Goal: Task Accomplishment & Management: Manage account settings

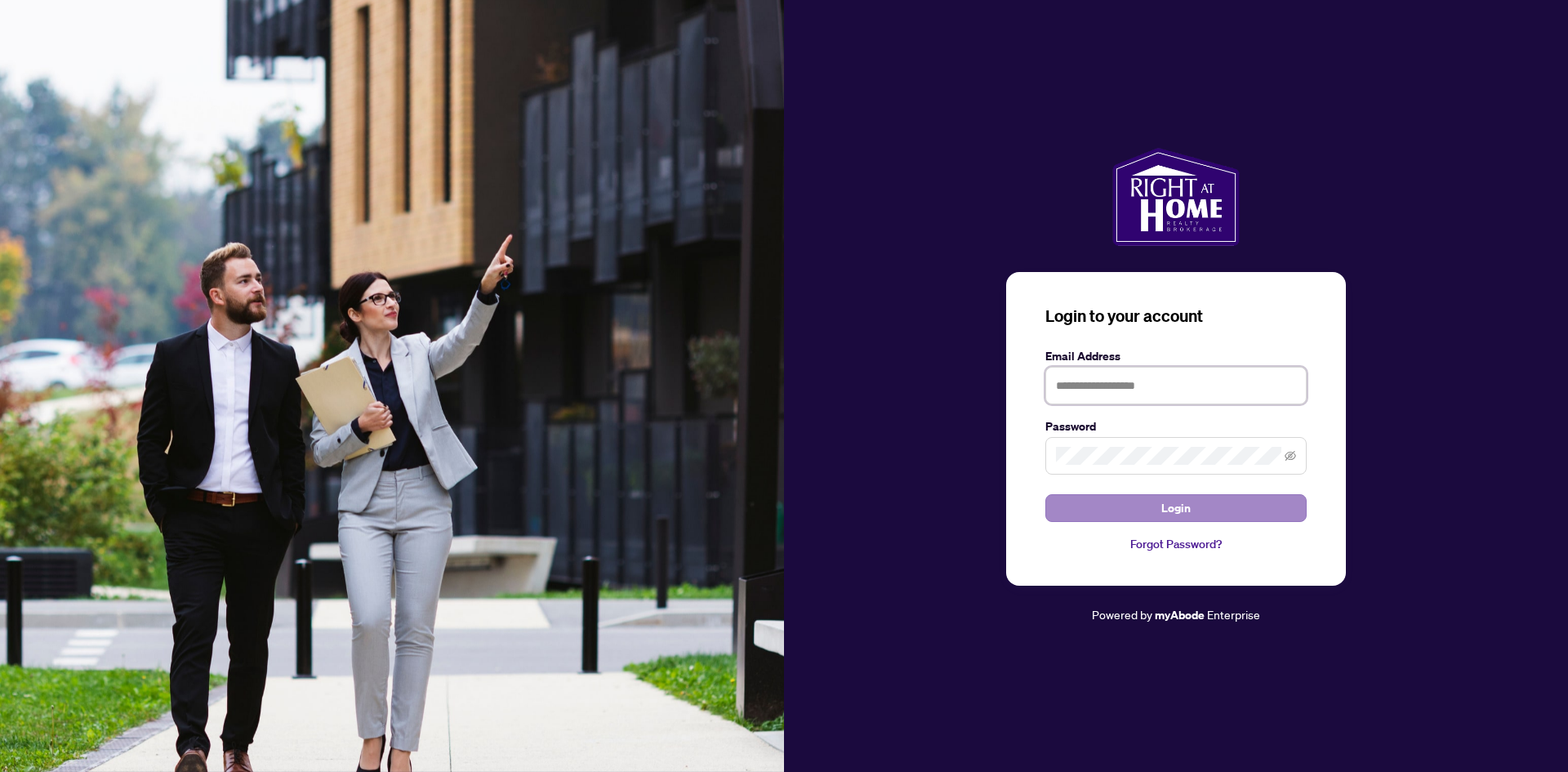
type input "**********"
click at [1138, 512] on button "Login" at bounding box center [1175, 508] width 261 height 28
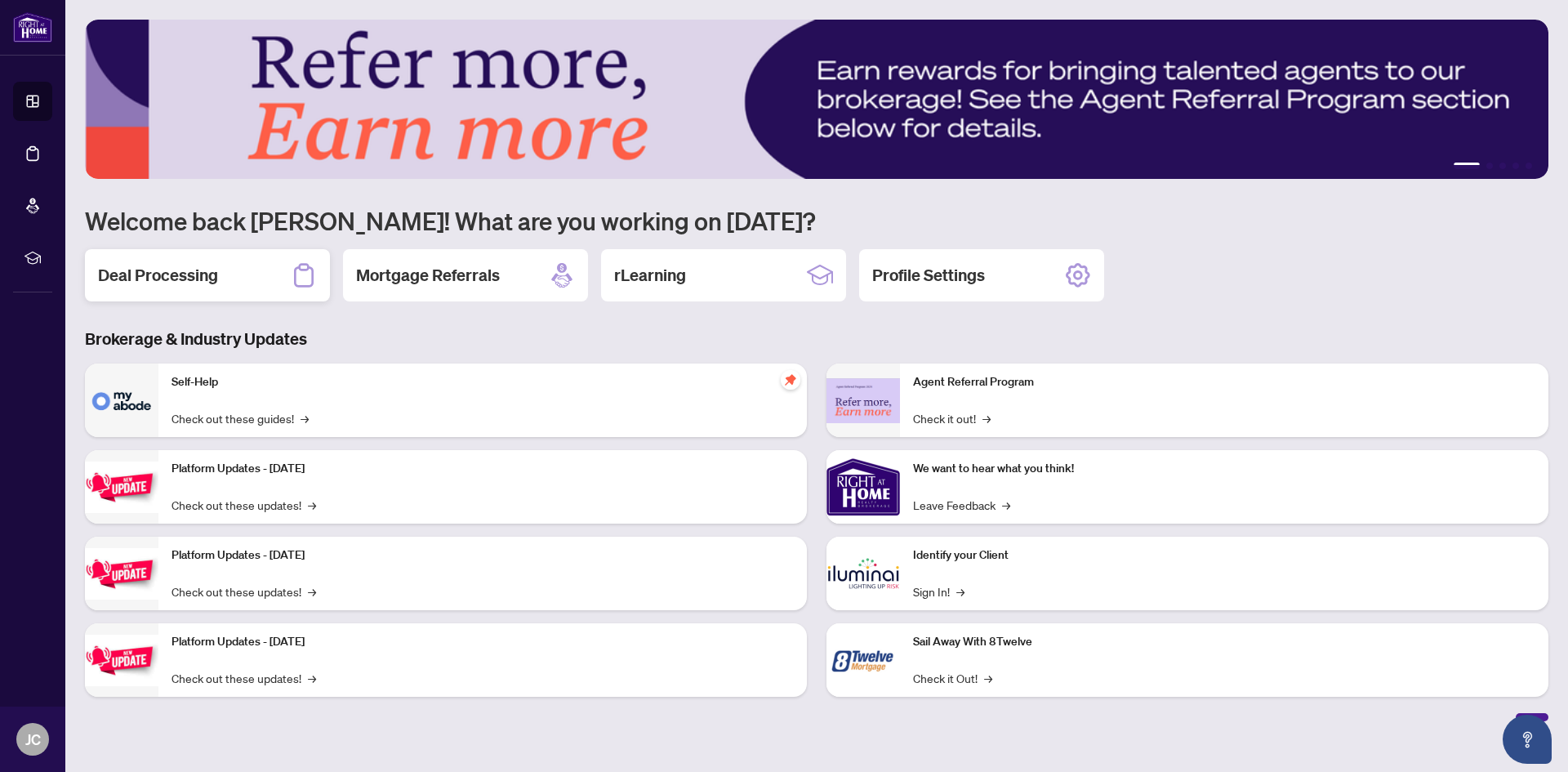
click at [193, 275] on h2 "Deal Processing" at bounding box center [157, 275] width 120 height 23
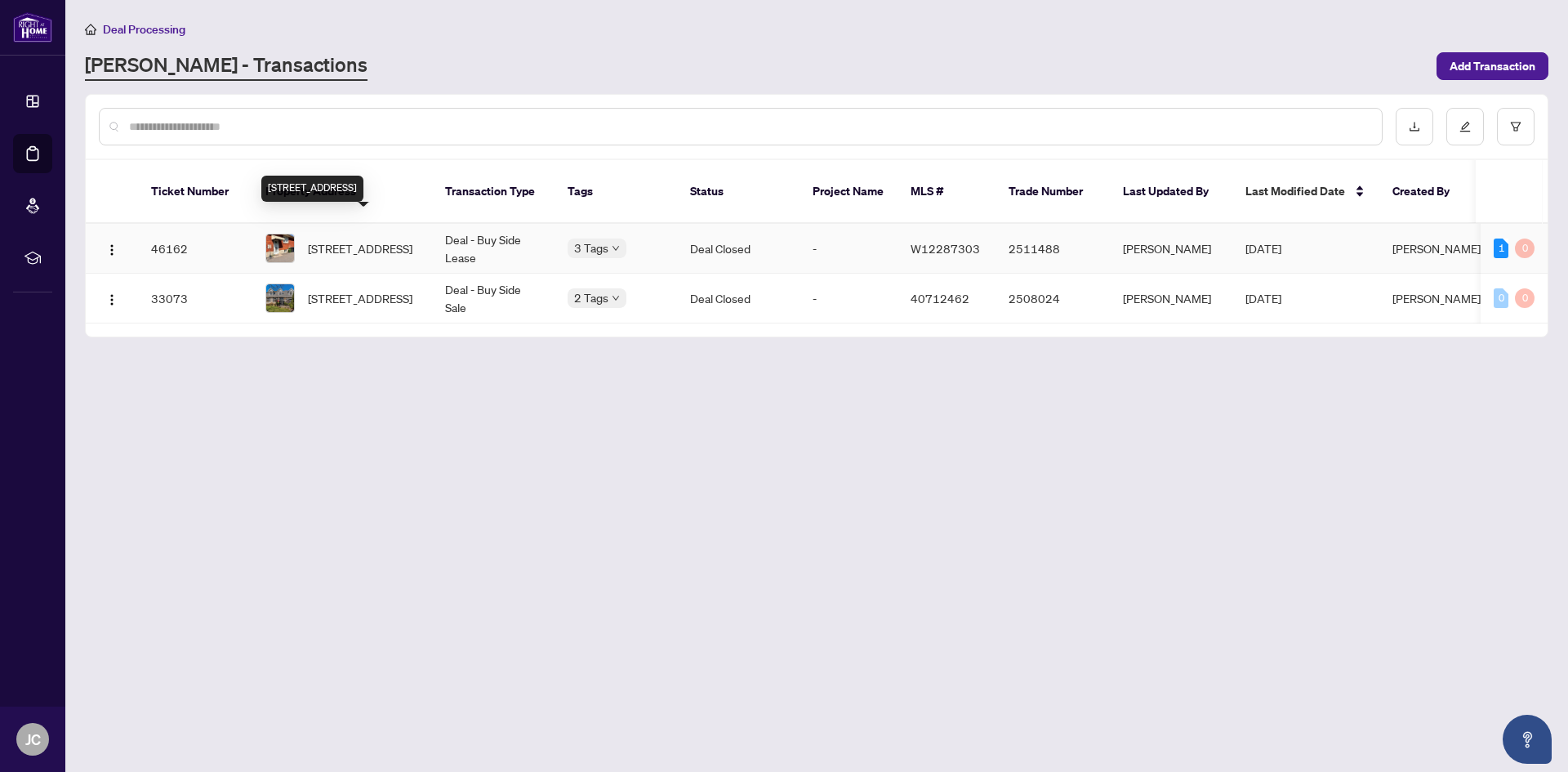
click at [352, 239] on span "[STREET_ADDRESS]" at bounding box center [359, 248] width 104 height 18
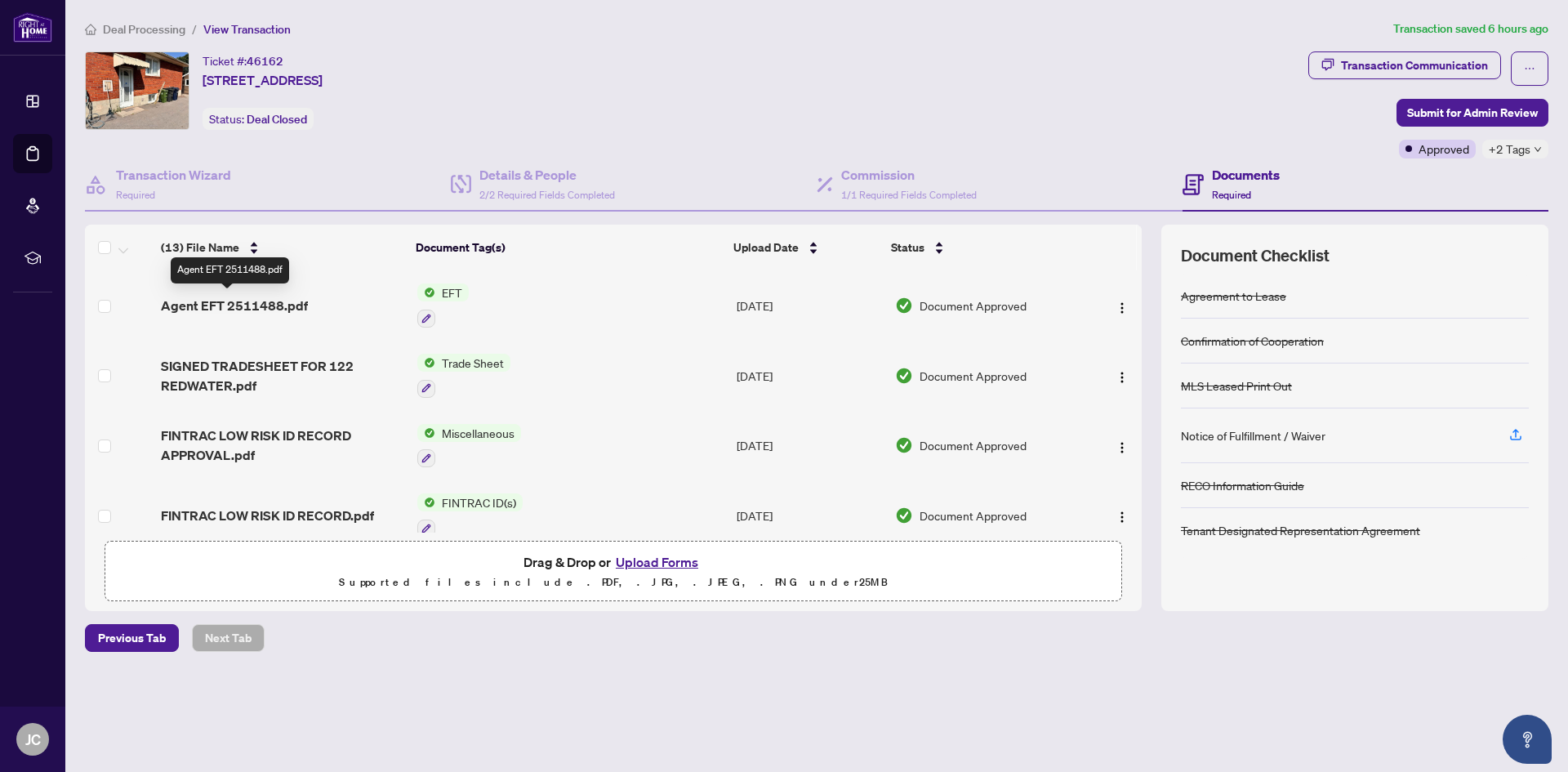
click at [247, 305] on span "Agent EFT 2511488.pdf" at bounding box center [234, 306] width 147 height 19
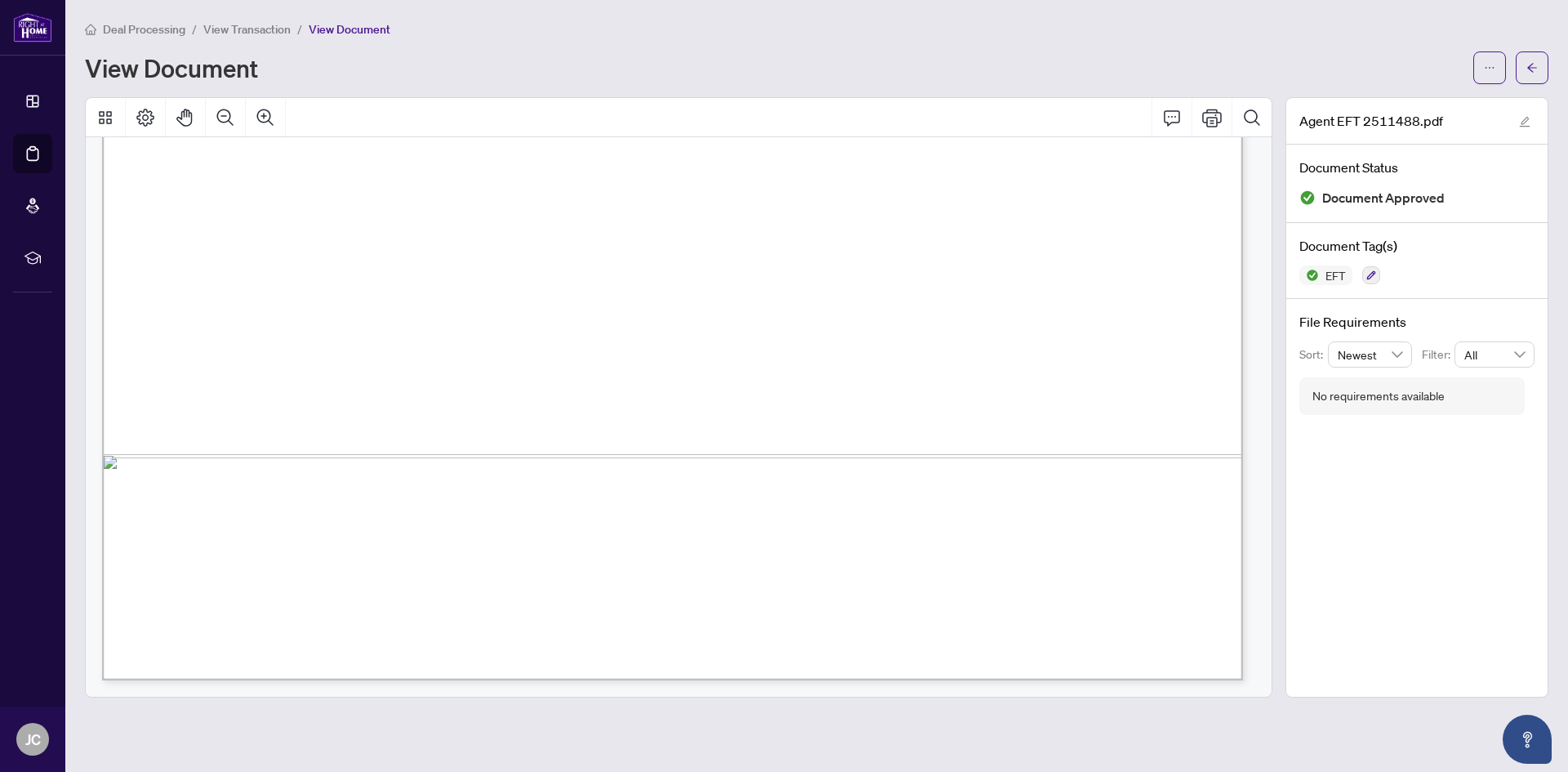
scroll to position [950, 0]
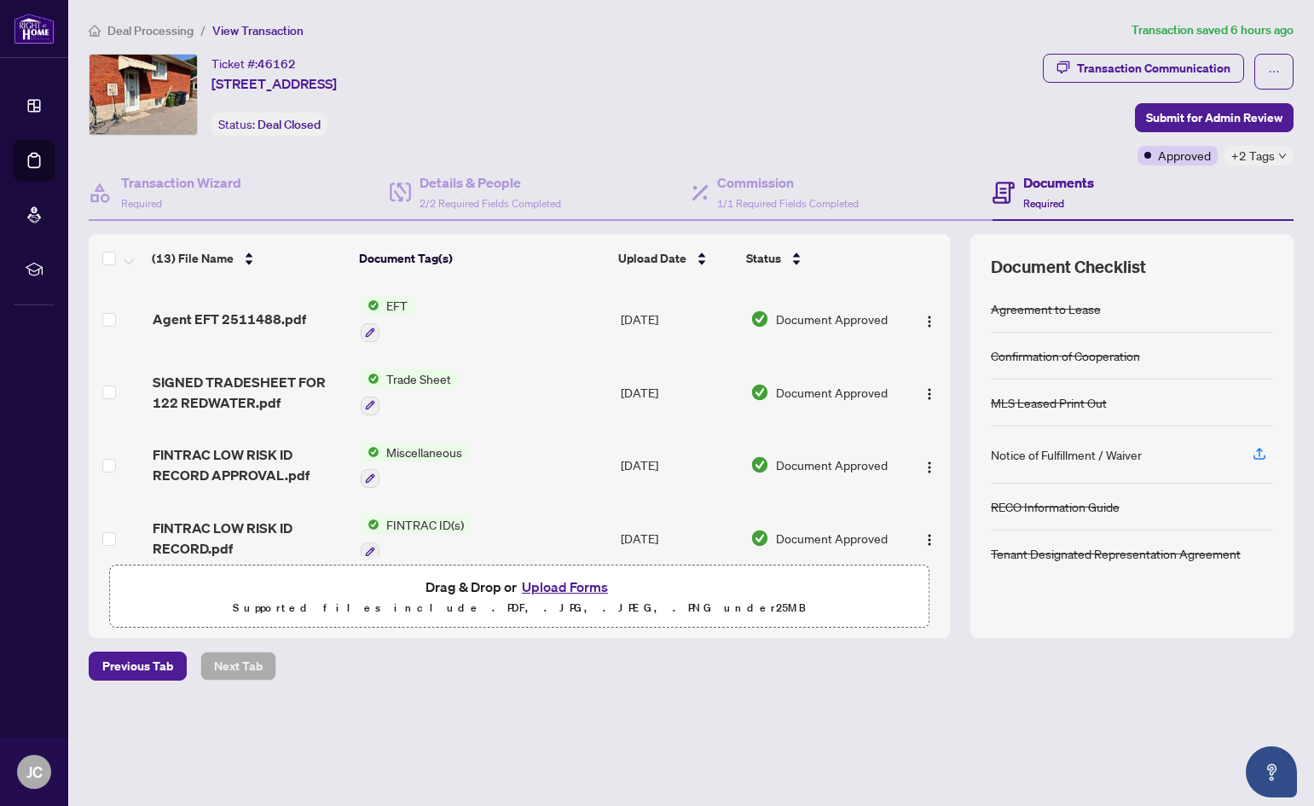
click at [382, 311] on span "EFT" at bounding box center [396, 305] width 35 height 19
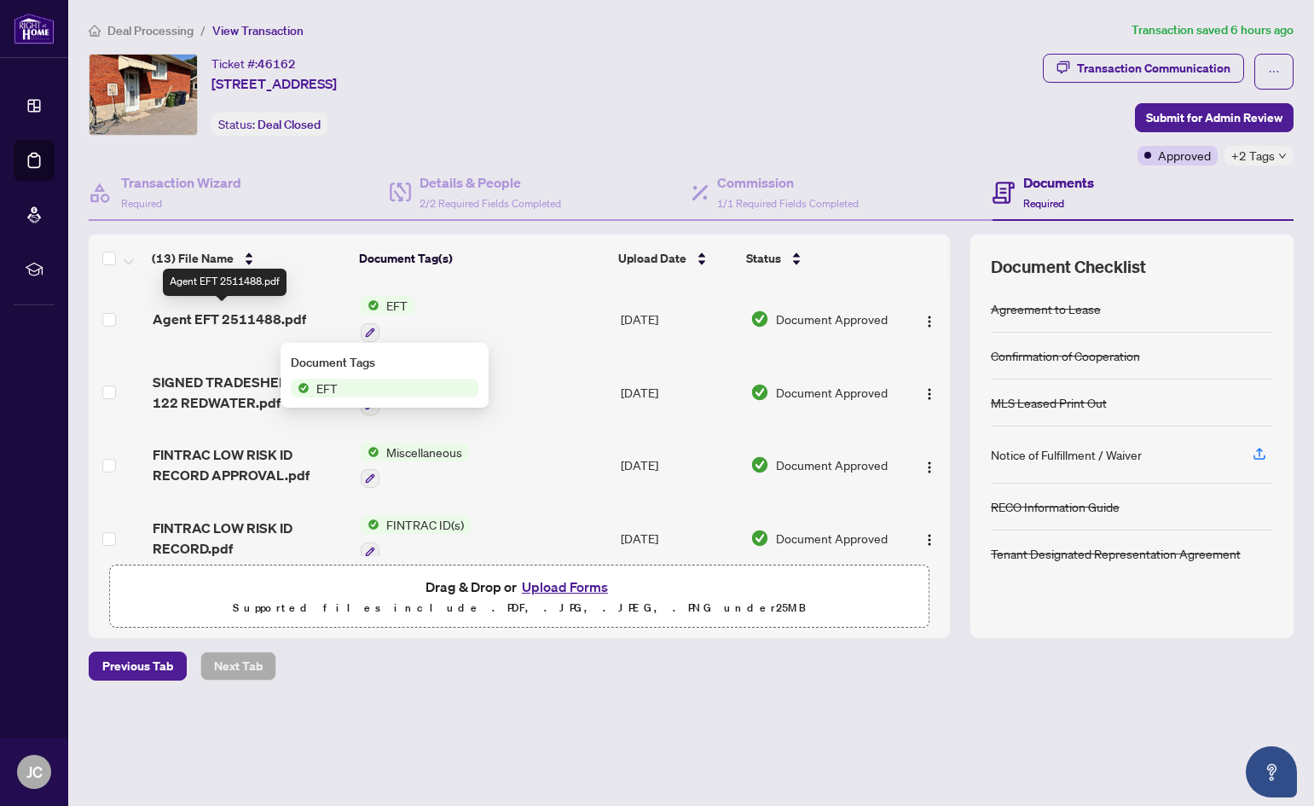
click at [262, 321] on span "Agent EFT 2511488.pdf" at bounding box center [229, 319] width 153 height 20
